Goal: Task Accomplishment & Management: Manage account settings

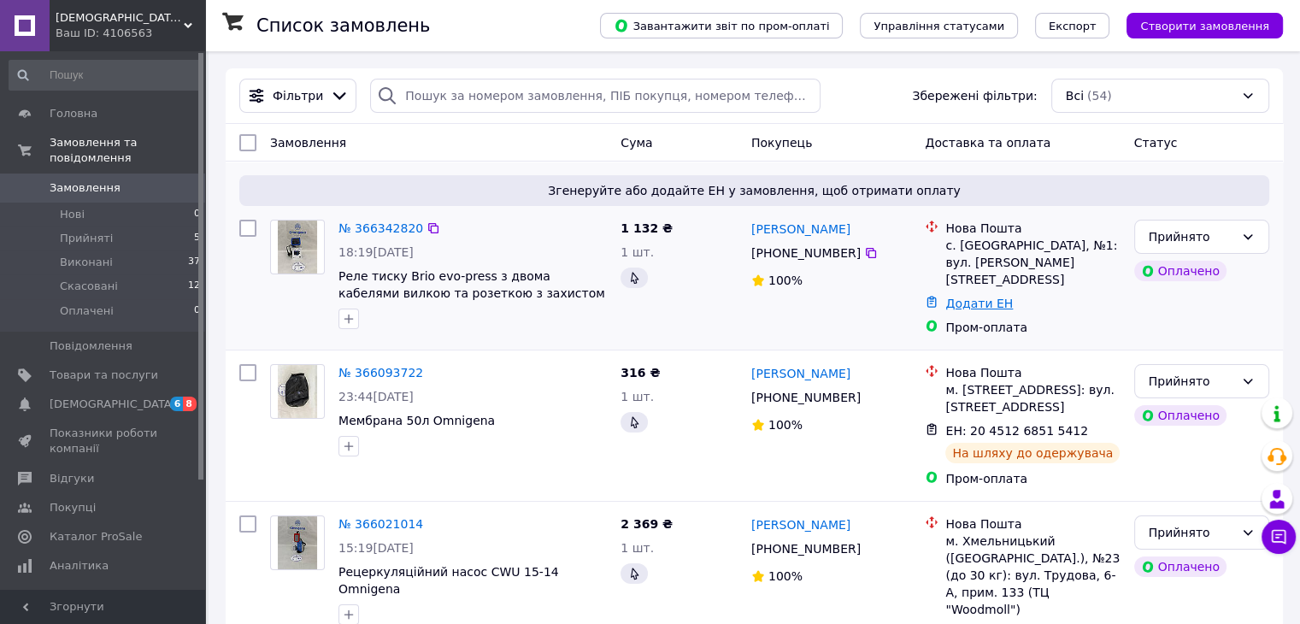
click at [952, 297] on link "Додати ЕН" at bounding box center [980, 304] width 68 height 14
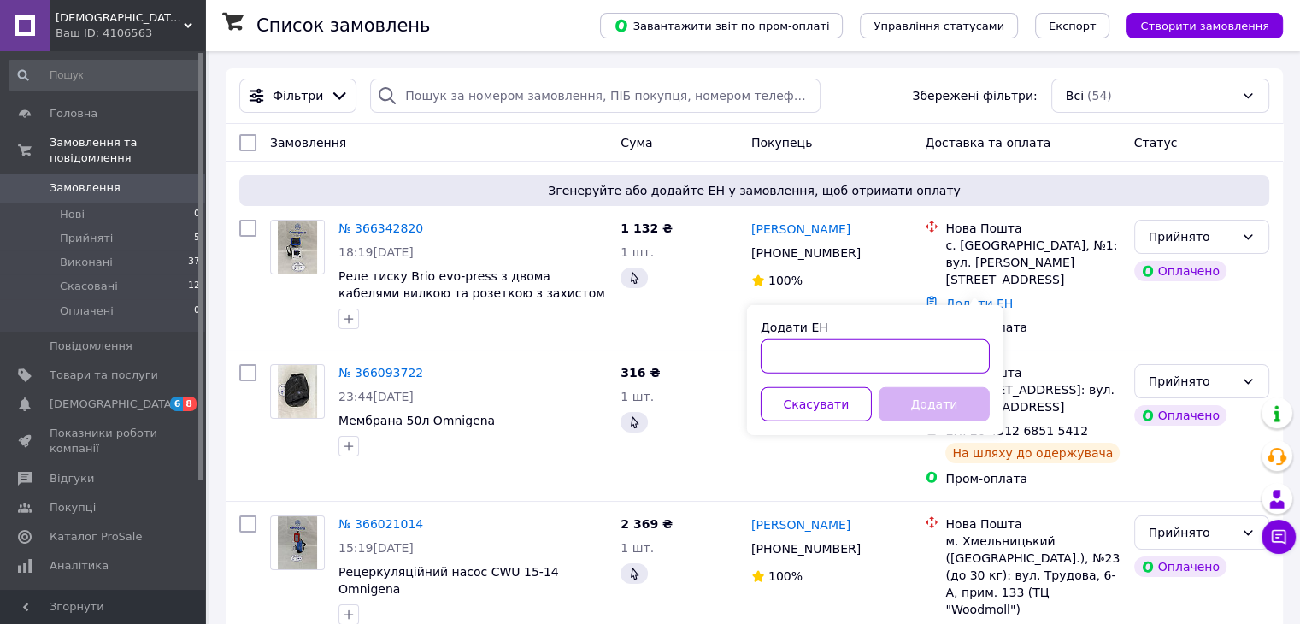
click at [886, 344] on input "Додати ЕН" at bounding box center [875, 356] width 229 height 34
type input "20451269295644"
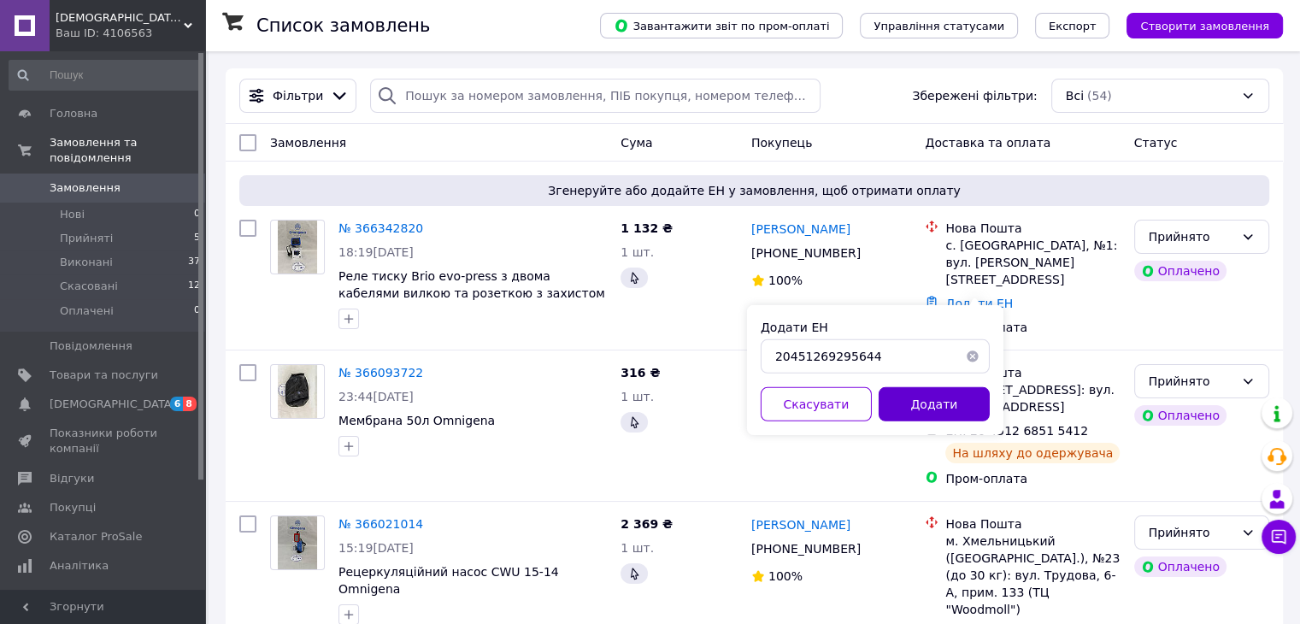
click at [930, 398] on button "Додати" at bounding box center [934, 404] width 111 height 34
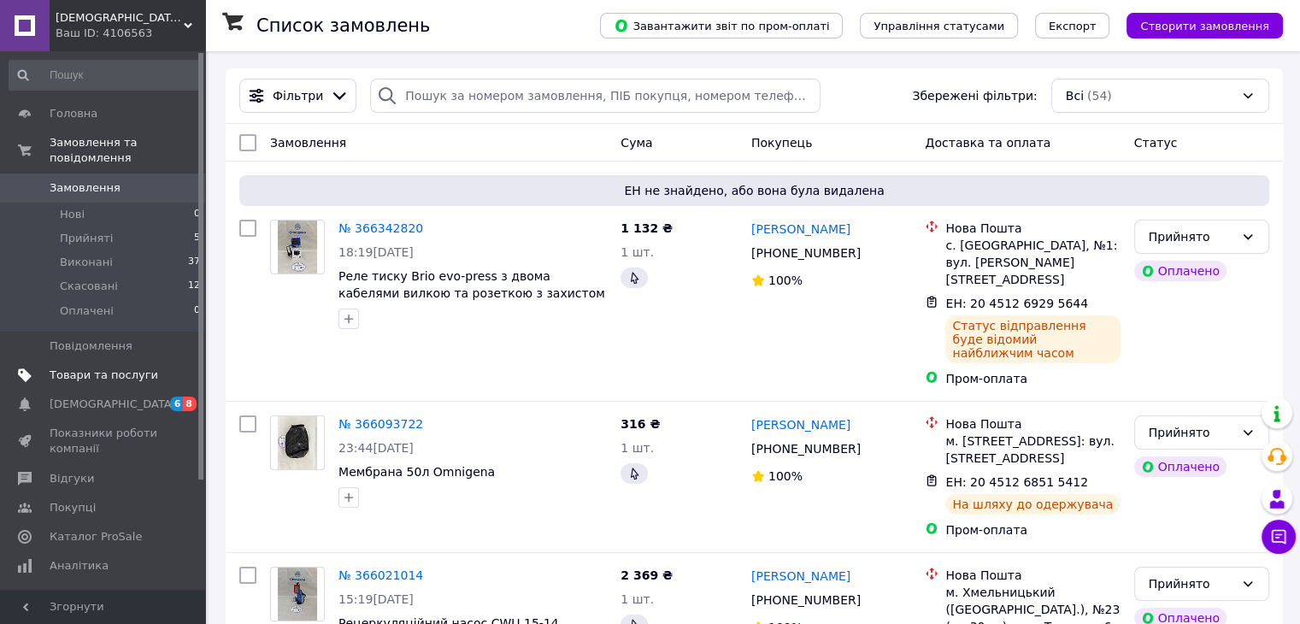
click at [86, 368] on span "Товари та послуги" at bounding box center [104, 375] width 109 height 15
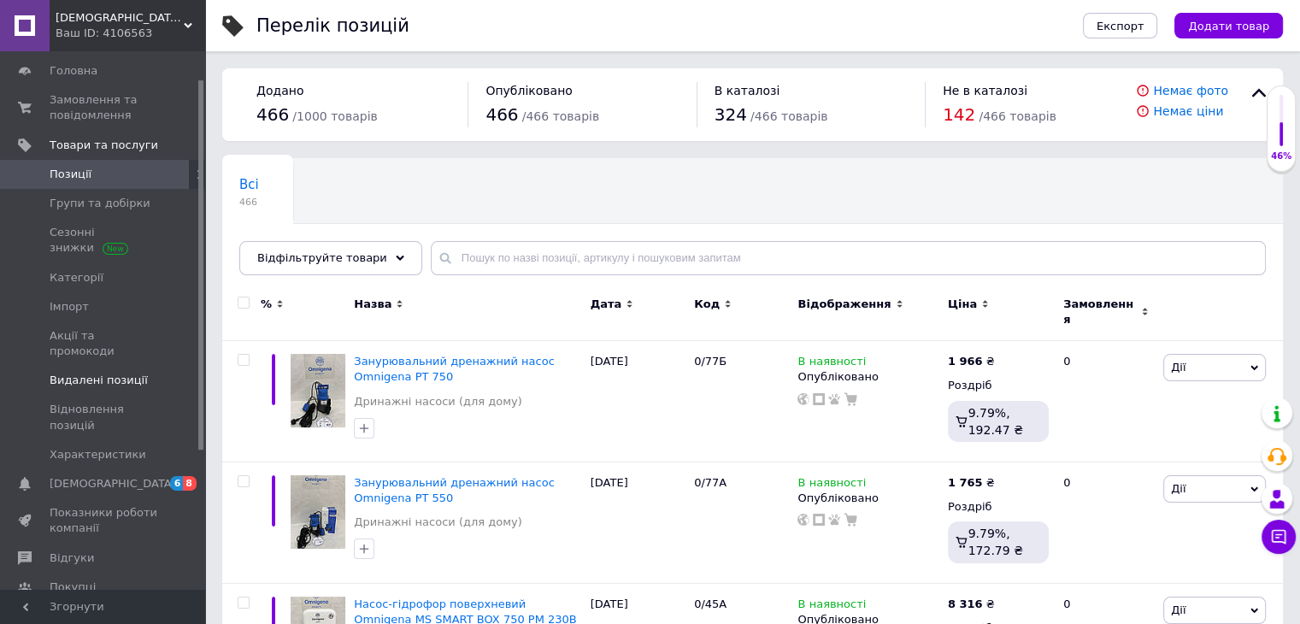
scroll to position [48, 0]
click at [91, 539] on link "Відгуки" at bounding box center [105, 553] width 210 height 29
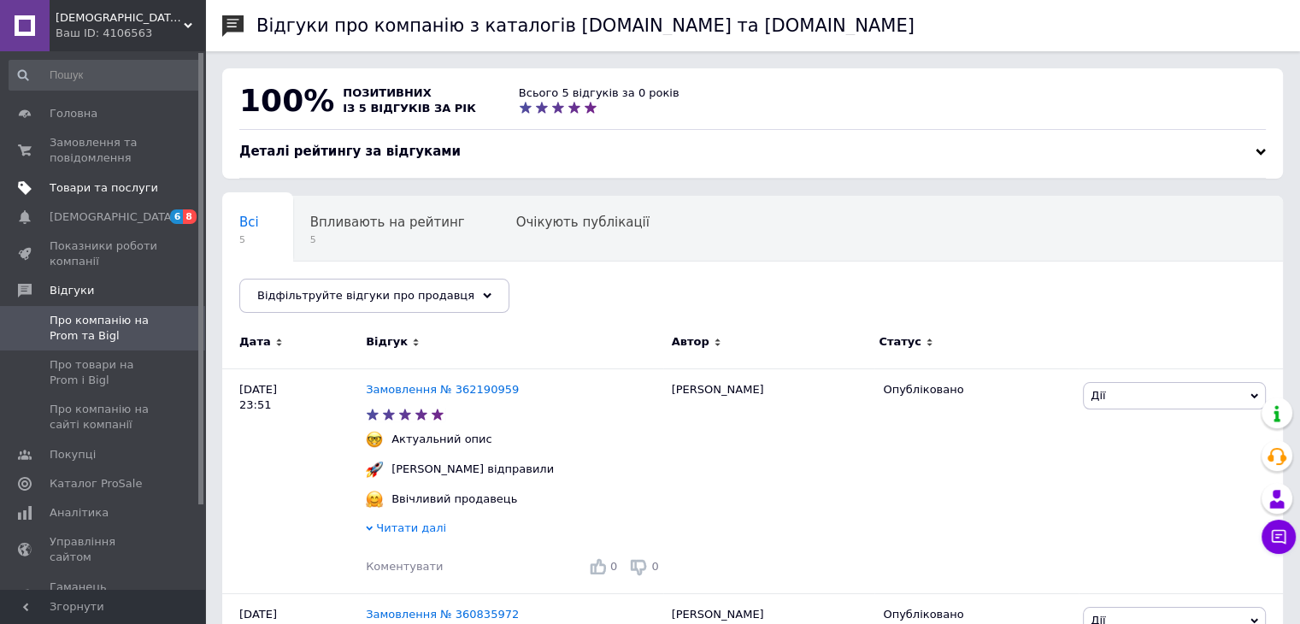
click at [62, 186] on span "Товари та послуги" at bounding box center [104, 187] width 109 height 15
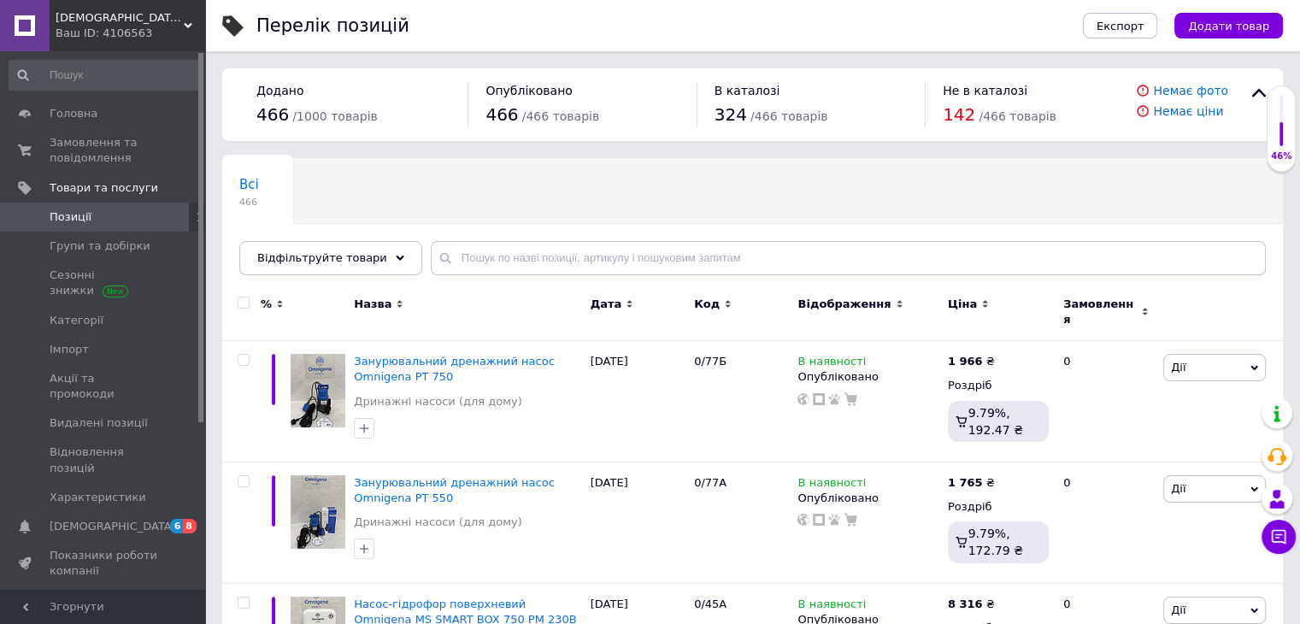
click at [89, 593] on span "Відгуки" at bounding box center [104, 600] width 109 height 15
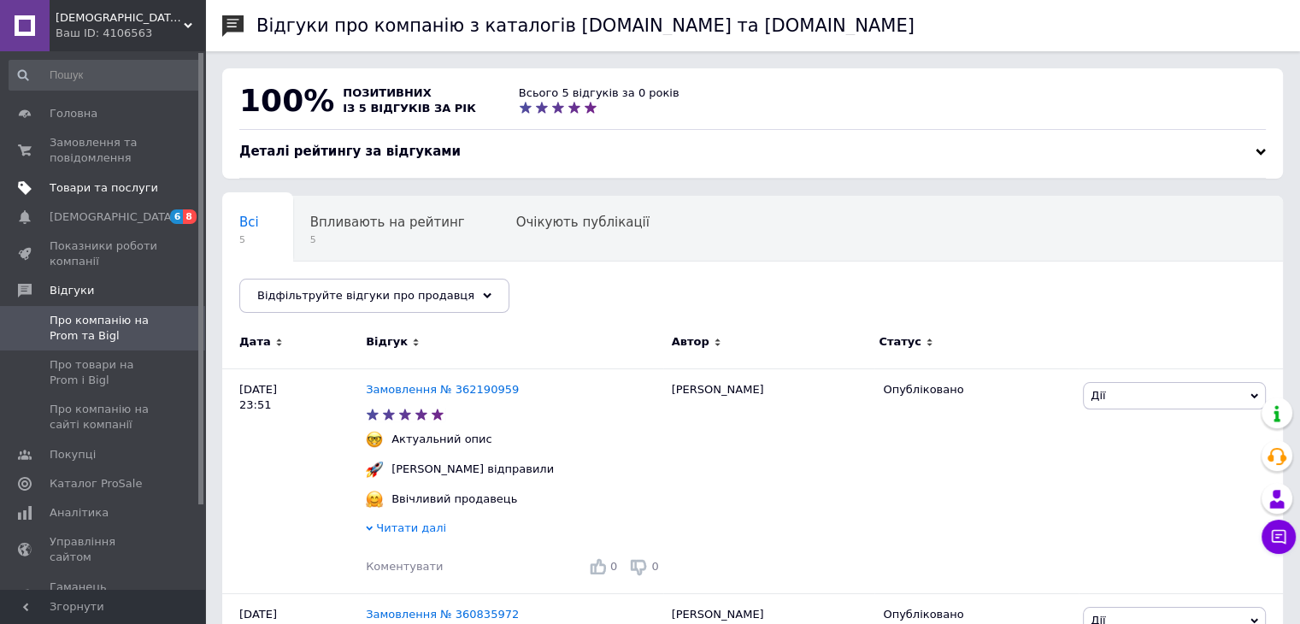
click at [68, 183] on span "Товари та послуги" at bounding box center [104, 187] width 109 height 15
